Goal: Information Seeking & Learning: Learn about a topic

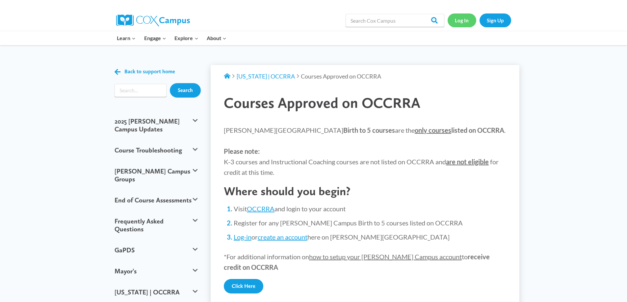
click at [466, 20] on link "Log In" at bounding box center [461, 19] width 29 height 13
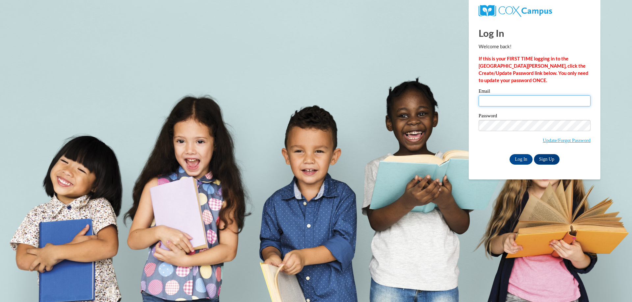
click at [496, 99] on input "Email" at bounding box center [534, 100] width 112 height 11
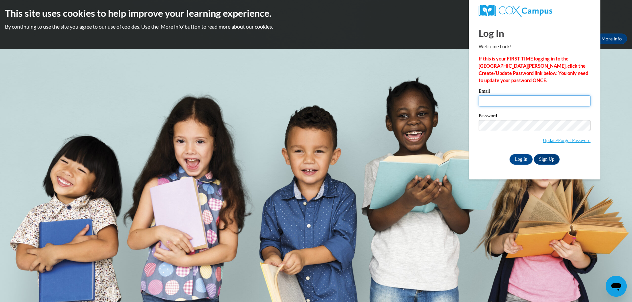
type input "rachel.hittle@mcapps.org"
click at [509, 154] on input "Log In" at bounding box center [520, 159] width 23 height 11
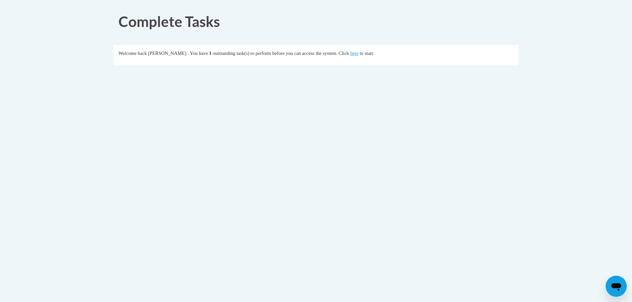
click at [363, 57] on div "Welcome back Rachel Hittle . You have 1 outstanding task(s) to perform before y…" at bounding box center [315, 53] width 395 height 7
click at [358, 52] on link "here" at bounding box center [354, 53] width 8 height 5
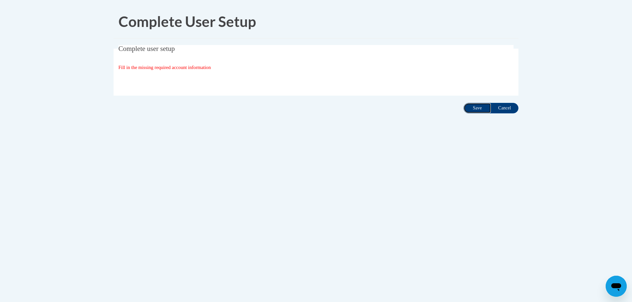
click at [479, 109] on input "Save" at bounding box center [477, 108] width 28 height 11
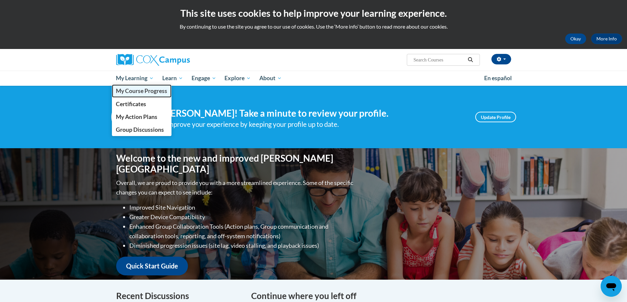
click at [123, 89] on span "My Course Progress" at bounding box center [141, 90] width 51 height 7
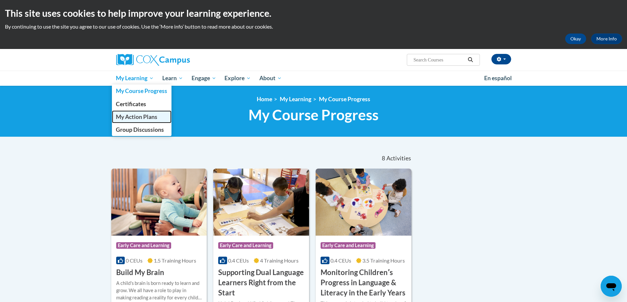
click at [135, 121] on link "My Action Plans" at bounding box center [142, 117] width 60 height 13
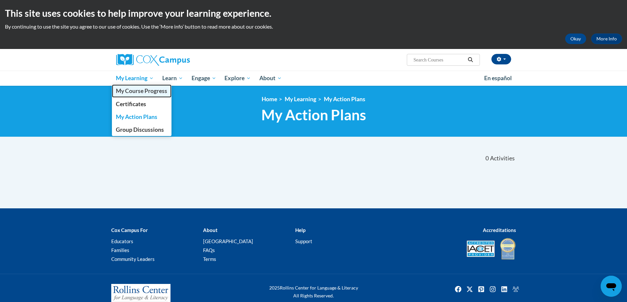
click at [128, 97] on link "My Course Progress" at bounding box center [142, 91] width 60 height 13
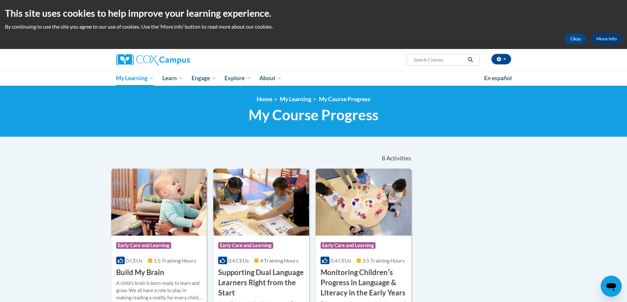
click at [415, 61] on input "Search..." at bounding box center [438, 60] width 53 height 8
type input "Failure to thrive"
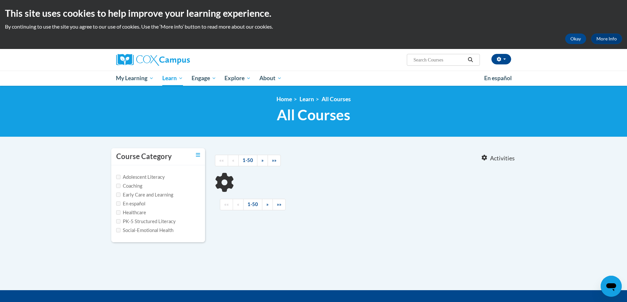
type input "[MEDICAL_DATA]"
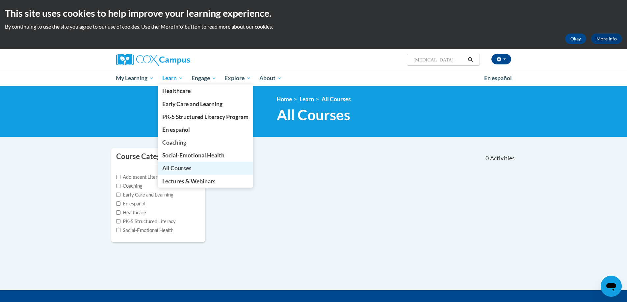
click at [169, 170] on span "All Courses" at bounding box center [176, 168] width 29 height 7
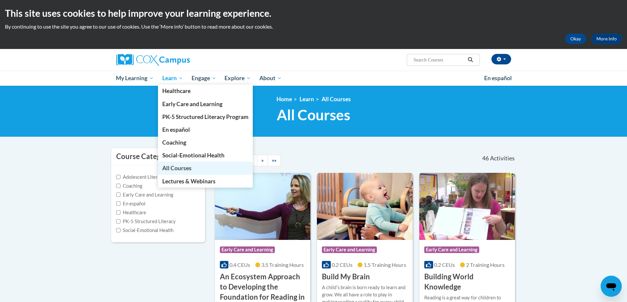
click at [202, 170] on link "All Courses" at bounding box center [205, 168] width 95 height 13
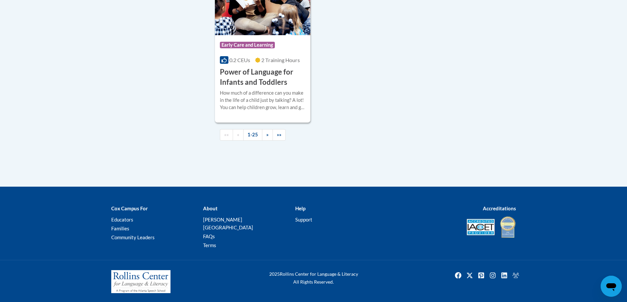
scroll to position [1612, 0]
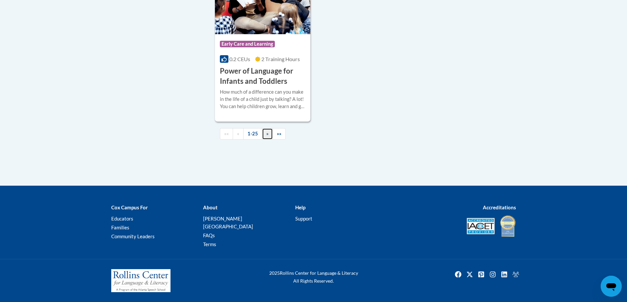
click at [269, 140] on link "»" at bounding box center [267, 134] width 11 height 12
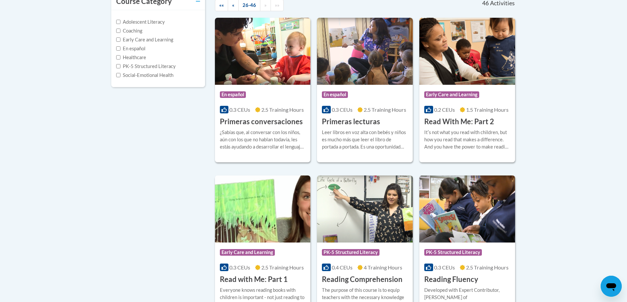
scroll to position [0, 0]
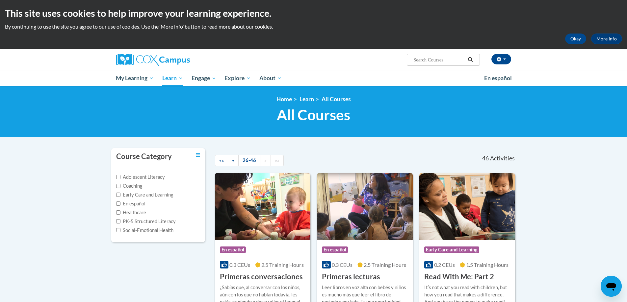
click at [421, 55] on span "Search Search..." at bounding box center [443, 60] width 73 height 12
click at [426, 62] on input "Search..." at bounding box center [438, 60] width 53 height 8
type input "Failure to Thrive: What Touch can do"
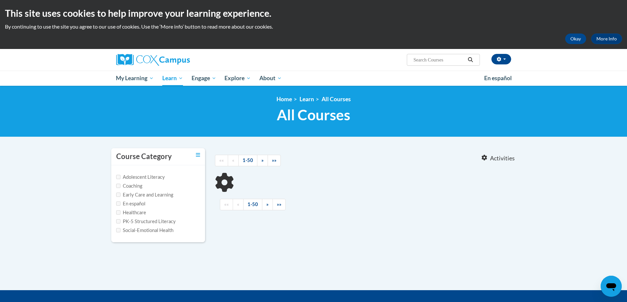
type input "Failure to Thrive: What Touch can do"
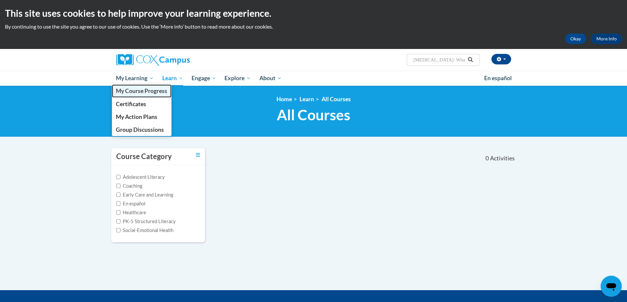
click at [139, 94] on span "My Course Progress" at bounding box center [141, 90] width 51 height 7
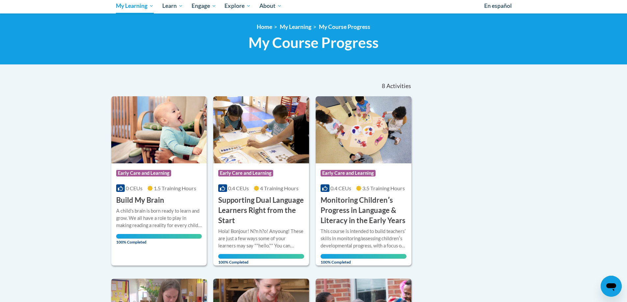
scroll to position [66, 0]
